Goal: Transaction & Acquisition: Purchase product/service

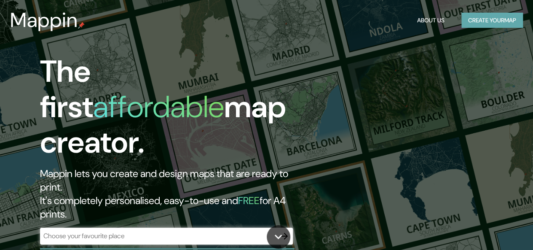
click at [470, 23] on button "Create your map" at bounding box center [493, 21] width 62 height 16
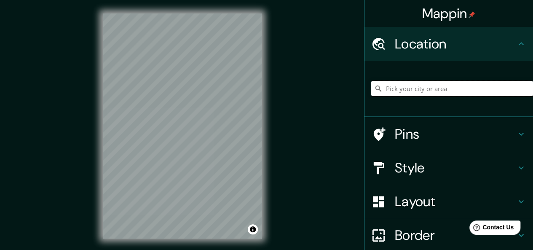
click at [398, 94] on input "Pick your city or area" at bounding box center [452, 88] width 162 height 15
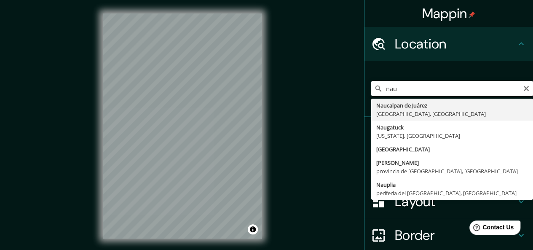
type input "Naucalpan [PERSON_NAME], [GEOGRAPHIC_DATA], [GEOGRAPHIC_DATA]"
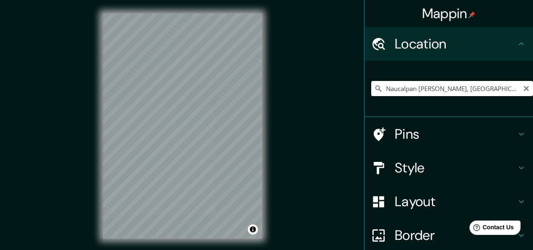
click at [398, 95] on input "Naucalpan [PERSON_NAME], [GEOGRAPHIC_DATA], [GEOGRAPHIC_DATA]" at bounding box center [452, 88] width 162 height 15
click at [412, 80] on div "Naucalpan de Juárez, Estado de México, México" at bounding box center [452, 88] width 162 height 42
click at [409, 88] on input "Naucalpan de Juárez, Estado de México, México" at bounding box center [452, 88] width 162 height 15
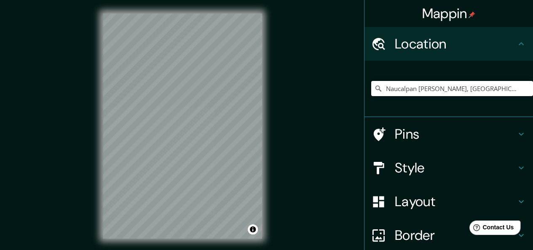
click at [299, 137] on div "Mappin Location Naucalpan de Juárez, Estado de México, México Pins Style Layout…" at bounding box center [266, 133] width 533 height 266
click at [414, 88] on input "Naucalpan de Juárez, Estado de México, México" at bounding box center [452, 88] width 162 height 15
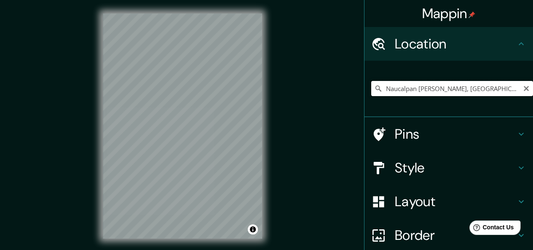
click at [414, 88] on input "Naucalpan de Juárez, Estado de México, México" at bounding box center [452, 88] width 162 height 15
click at [515, 91] on input "Naucalpan de Juárez, Estado de México, México" at bounding box center [452, 88] width 162 height 15
click at [524, 87] on icon "Clear" at bounding box center [526, 88] width 5 height 5
click at [393, 88] on input "Pick your city or area" at bounding box center [452, 88] width 162 height 15
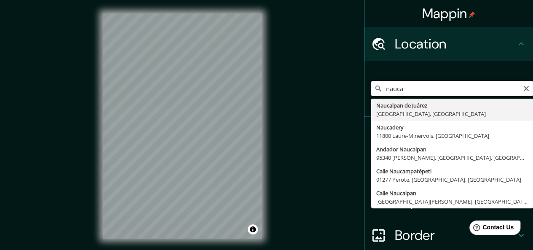
type input "Naucalpan de Juárez, Estado de México, México"
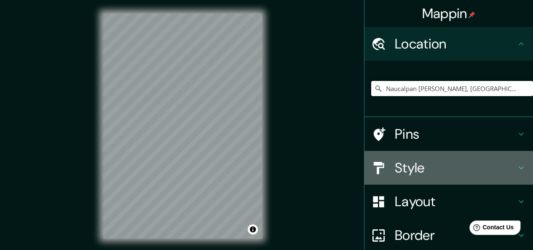
click at [416, 173] on h4 "Style" at bounding box center [455, 167] width 121 height 17
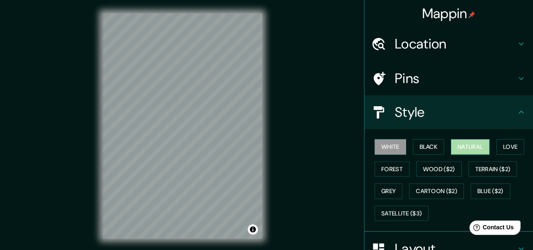
click at [462, 142] on button "Natural" at bounding box center [470, 147] width 39 height 16
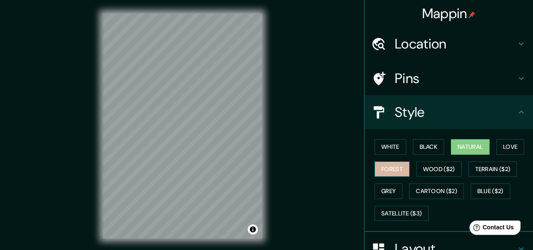
click at [381, 169] on button "Forest" at bounding box center [392, 169] width 35 height 16
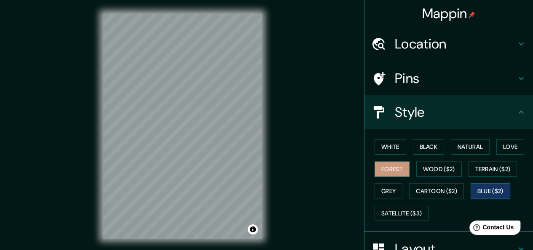
click at [479, 190] on button "Blue ($2)" at bounding box center [491, 191] width 40 height 16
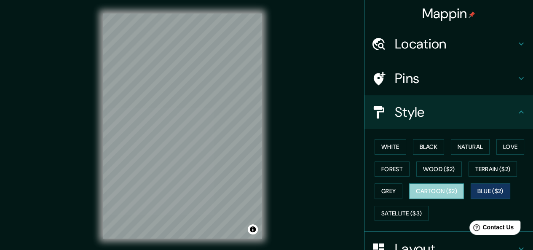
drag, startPoint x: 431, startPoint y: 188, endPoint x: 413, endPoint y: 190, distance: 17.8
click at [430, 188] on button "Cartoon ($2)" at bounding box center [436, 191] width 55 height 16
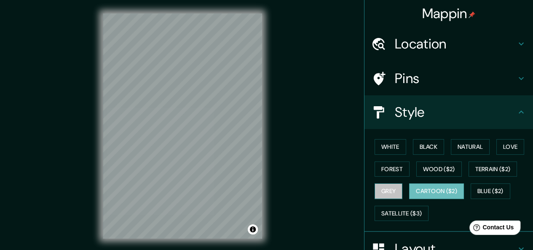
click at [380, 188] on button "Grey" at bounding box center [389, 191] width 28 height 16
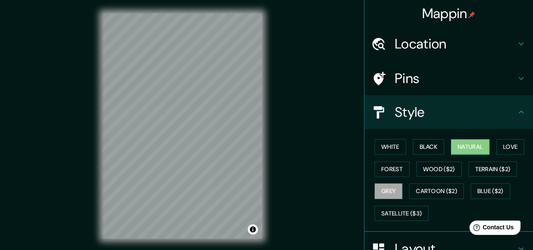
click at [468, 147] on button "Natural" at bounding box center [470, 147] width 39 height 16
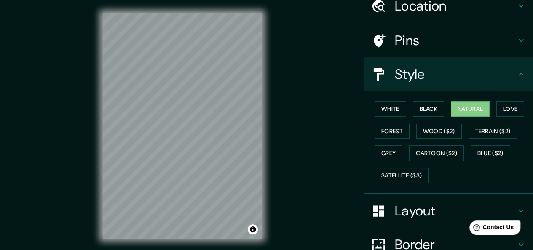
scroll to position [84, 0]
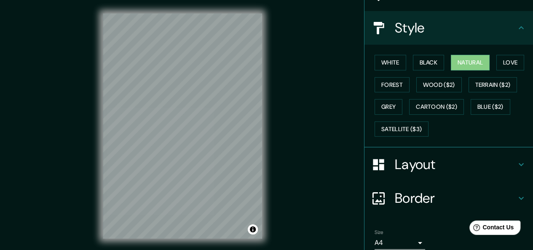
click at [416, 198] on h4 "Border" at bounding box center [455, 198] width 121 height 17
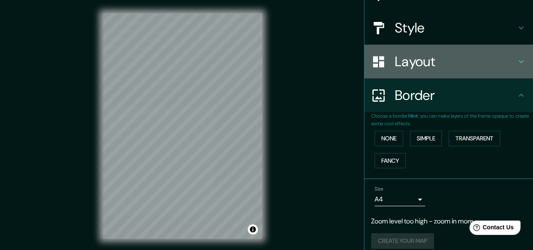
click at [422, 69] on h4 "Layout" at bounding box center [455, 61] width 121 height 17
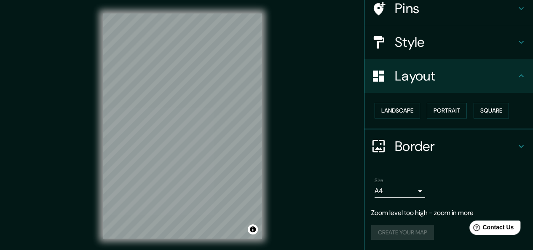
scroll to position [69, 0]
click at [390, 109] on button "Landscape" at bounding box center [398, 112] width 46 height 16
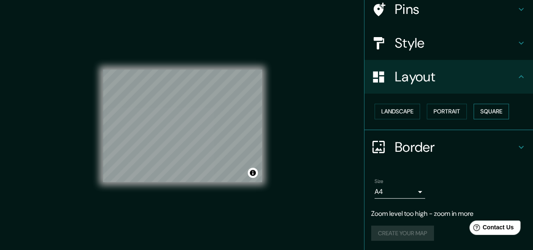
click at [483, 110] on button "Square" at bounding box center [491, 112] width 35 height 16
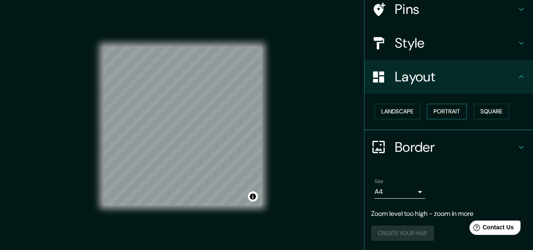
click at [448, 112] on button "Portrait" at bounding box center [447, 112] width 40 height 16
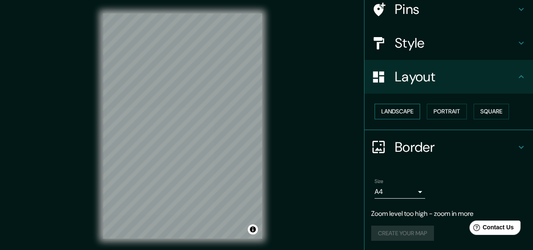
click at [392, 113] on button "Landscape" at bounding box center [398, 112] width 46 height 16
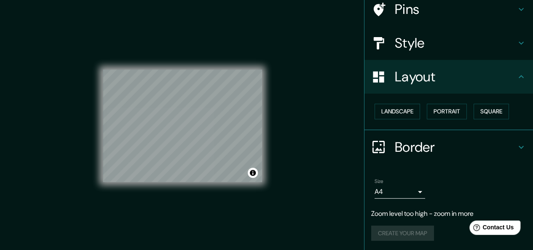
click at [326, 138] on div "Mappin Location Naucalpan de Juárez, Estado de México, México Pins Style Layout…" at bounding box center [266, 133] width 533 height 266
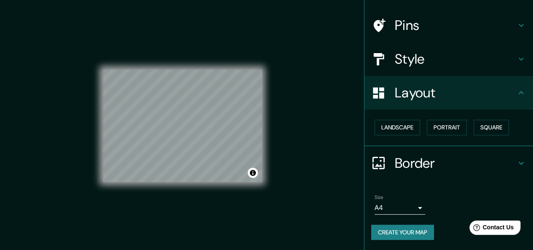
scroll to position [52, 0]
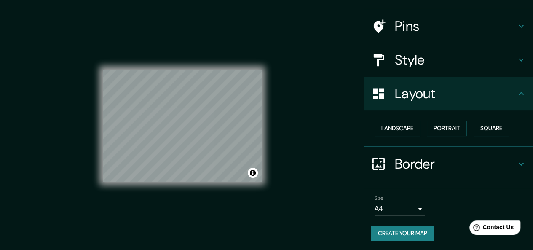
click at [194, 209] on div "© Mapbox © OpenStreetMap Improve this map" at bounding box center [182, 125] width 159 height 225
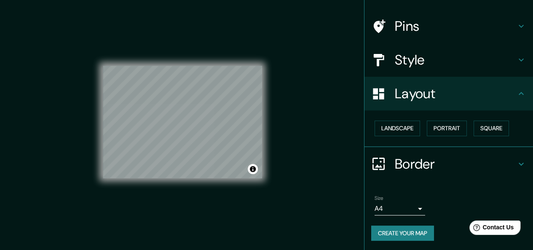
scroll to position [15, 0]
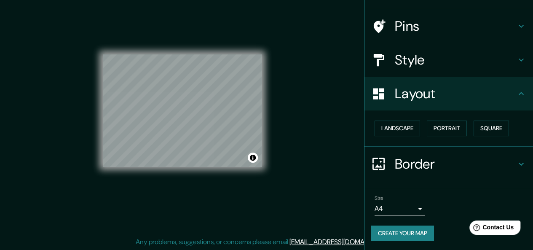
click at [297, 136] on div "Mappin Location Naucalpan de Juárez, Estado de México, México Pins Style Layout…" at bounding box center [266, 118] width 533 height 266
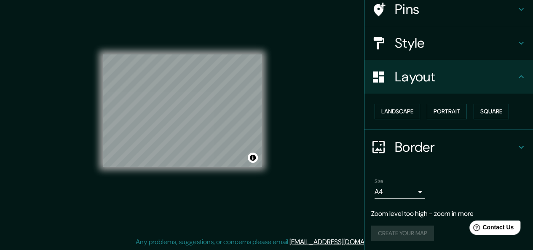
scroll to position [52, 0]
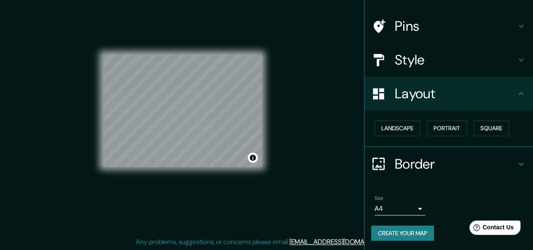
click at [299, 137] on div "Mappin Location Naucalpan de Juárez, Estado de México, México Pins Style Layout…" at bounding box center [266, 118] width 533 height 266
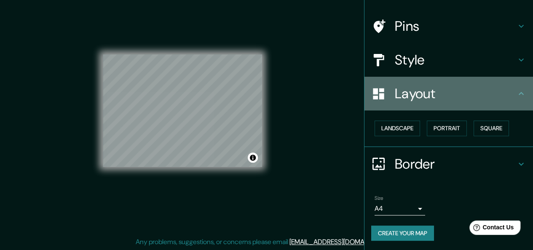
click at [438, 91] on h4 "Layout" at bounding box center [455, 93] width 121 height 17
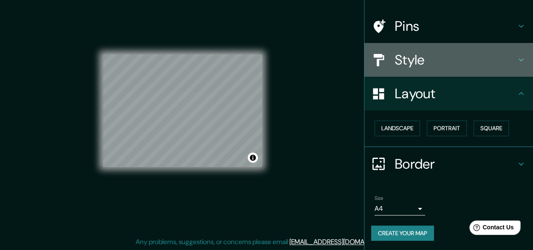
click at [425, 59] on h4 "Style" at bounding box center [455, 59] width 121 height 17
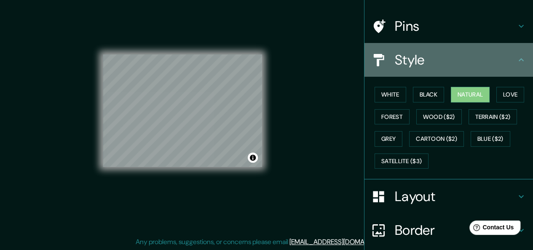
click at [426, 64] on h4 "Style" at bounding box center [455, 59] width 121 height 17
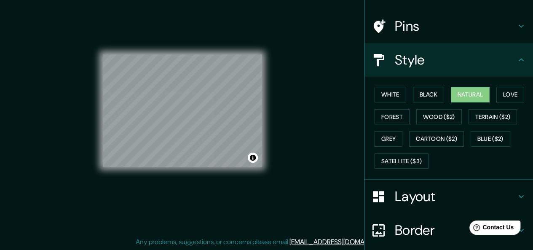
click at [516, 56] on icon at bounding box center [521, 60] width 10 height 10
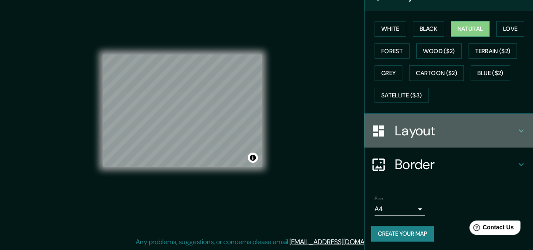
click at [425, 133] on h4 "Layout" at bounding box center [455, 130] width 121 height 17
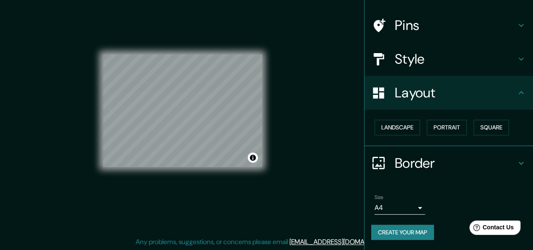
scroll to position [52, 0]
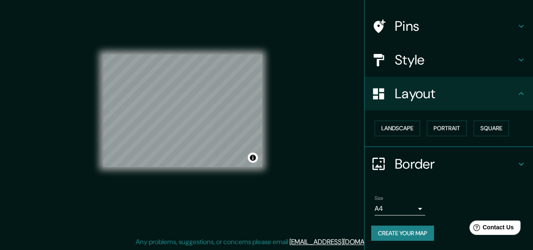
click at [411, 158] on h4 "Border" at bounding box center [455, 164] width 121 height 17
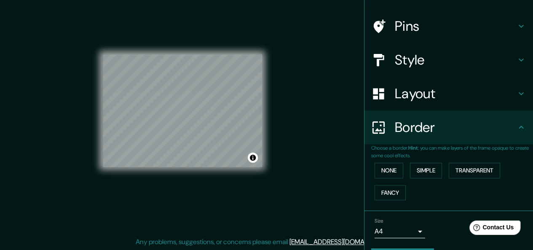
click at [417, 91] on h4 "Layout" at bounding box center [455, 93] width 121 height 17
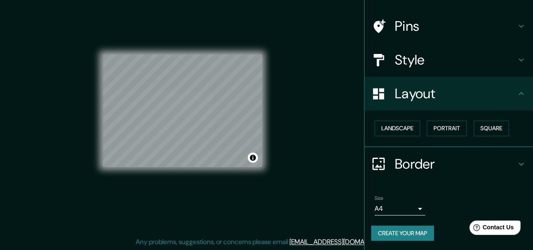
click at [412, 60] on h4 "Style" at bounding box center [455, 59] width 121 height 17
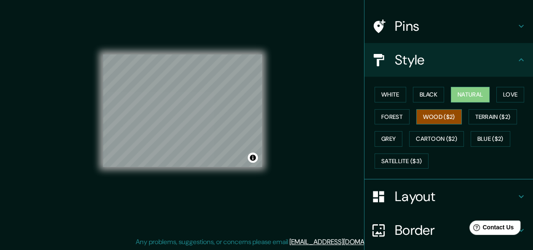
click at [427, 115] on button "Wood ($2)" at bounding box center [440, 117] width 46 height 16
click at [379, 115] on button "Forest" at bounding box center [392, 117] width 35 height 16
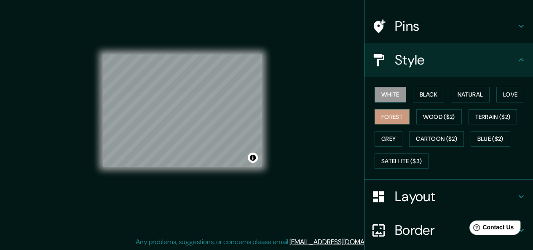
click at [385, 94] on button "White" at bounding box center [391, 95] width 32 height 16
click at [418, 94] on button "Black" at bounding box center [429, 95] width 32 height 16
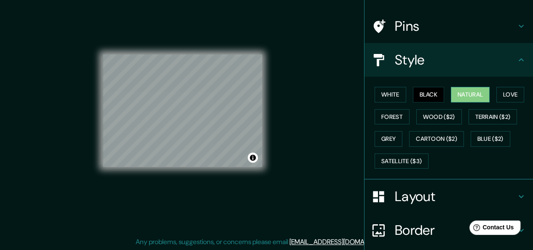
click at [458, 87] on button "Natural" at bounding box center [470, 95] width 39 height 16
click at [314, 128] on div "Mappin Location Naucalpan de Juárez, Estado de México, México Pins Style White …" at bounding box center [266, 118] width 533 height 266
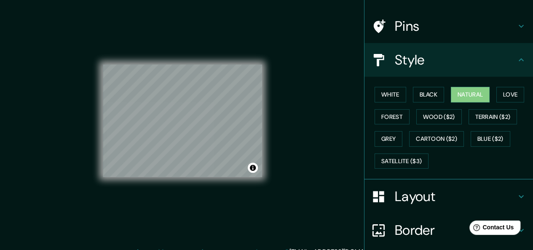
scroll to position [0, 0]
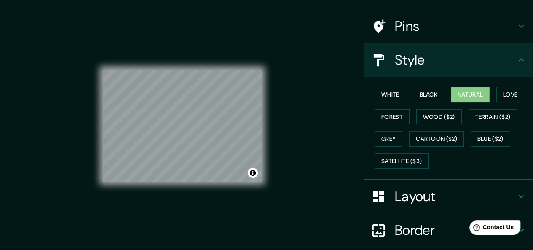
click at [299, 122] on div "Mappin Location Naucalpan de Juárez, Estado de México, México Pins Style White …" at bounding box center [266, 133] width 533 height 266
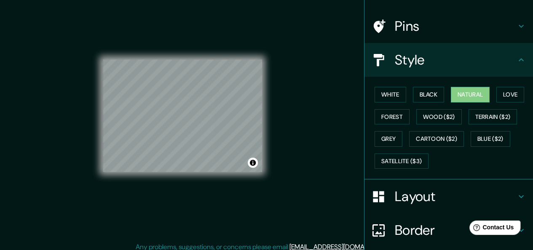
scroll to position [15, 0]
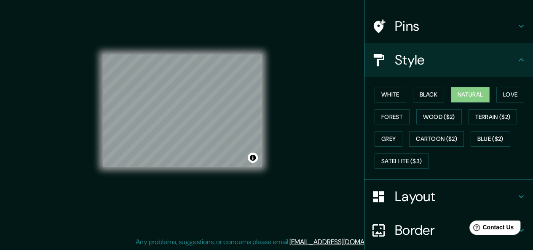
click at [320, 134] on div "Mappin Location Naucalpan de Juárez, Estado de México, México Pins Style White …" at bounding box center [266, 118] width 533 height 266
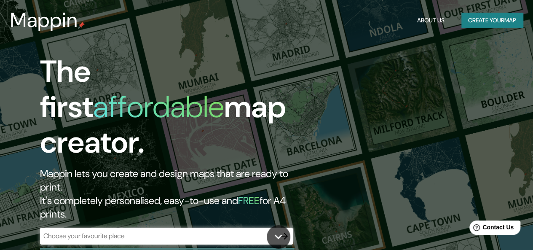
click at [492, 21] on button "Create your map" at bounding box center [493, 21] width 62 height 16
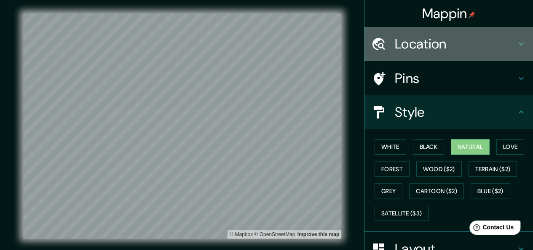
click at [422, 43] on h4 "Location" at bounding box center [455, 43] width 121 height 17
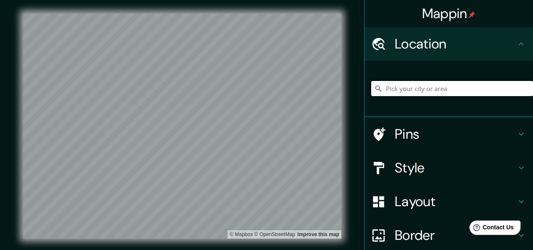
click at [404, 93] on input "Pick your city or area" at bounding box center [452, 88] width 162 height 15
type input "n"
click at [395, 92] on input "Pick your city or area" at bounding box center [452, 88] width 162 height 15
paste input "Naucalpan de Juárez"
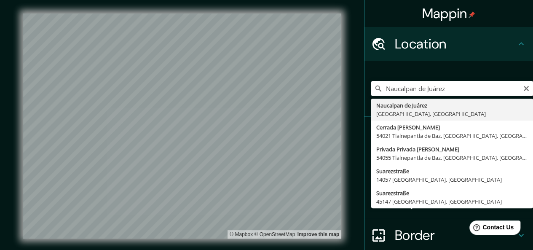
type input "Naucalpan de Juárez, Estado de México, México"
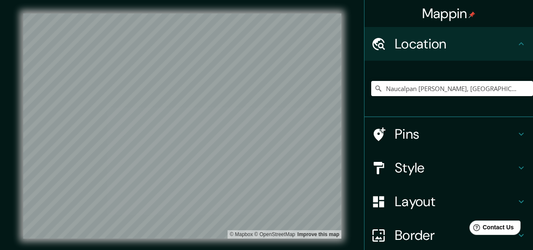
click at [411, 169] on h4 "Style" at bounding box center [455, 167] width 121 height 17
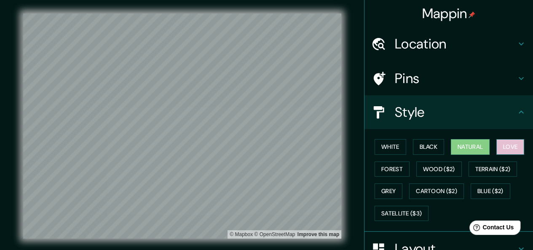
click at [512, 146] on button "Love" at bounding box center [511, 147] width 28 height 16
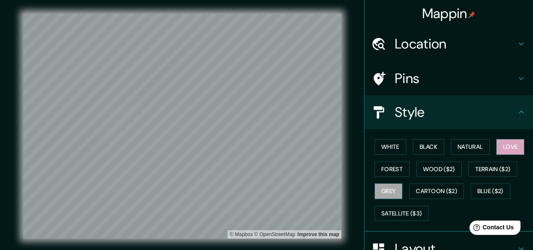
click at [380, 196] on button "Grey" at bounding box center [389, 191] width 28 height 16
click at [381, 147] on button "White" at bounding box center [391, 147] width 32 height 16
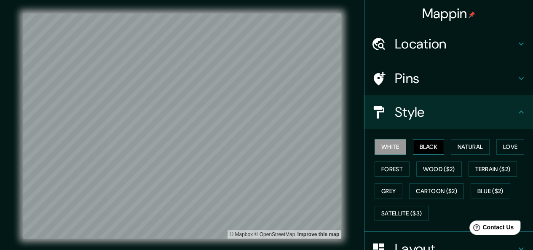
click at [426, 143] on button "Black" at bounding box center [429, 147] width 32 height 16
click at [455, 145] on button "Natural" at bounding box center [470, 147] width 39 height 16
